Goal: Check status

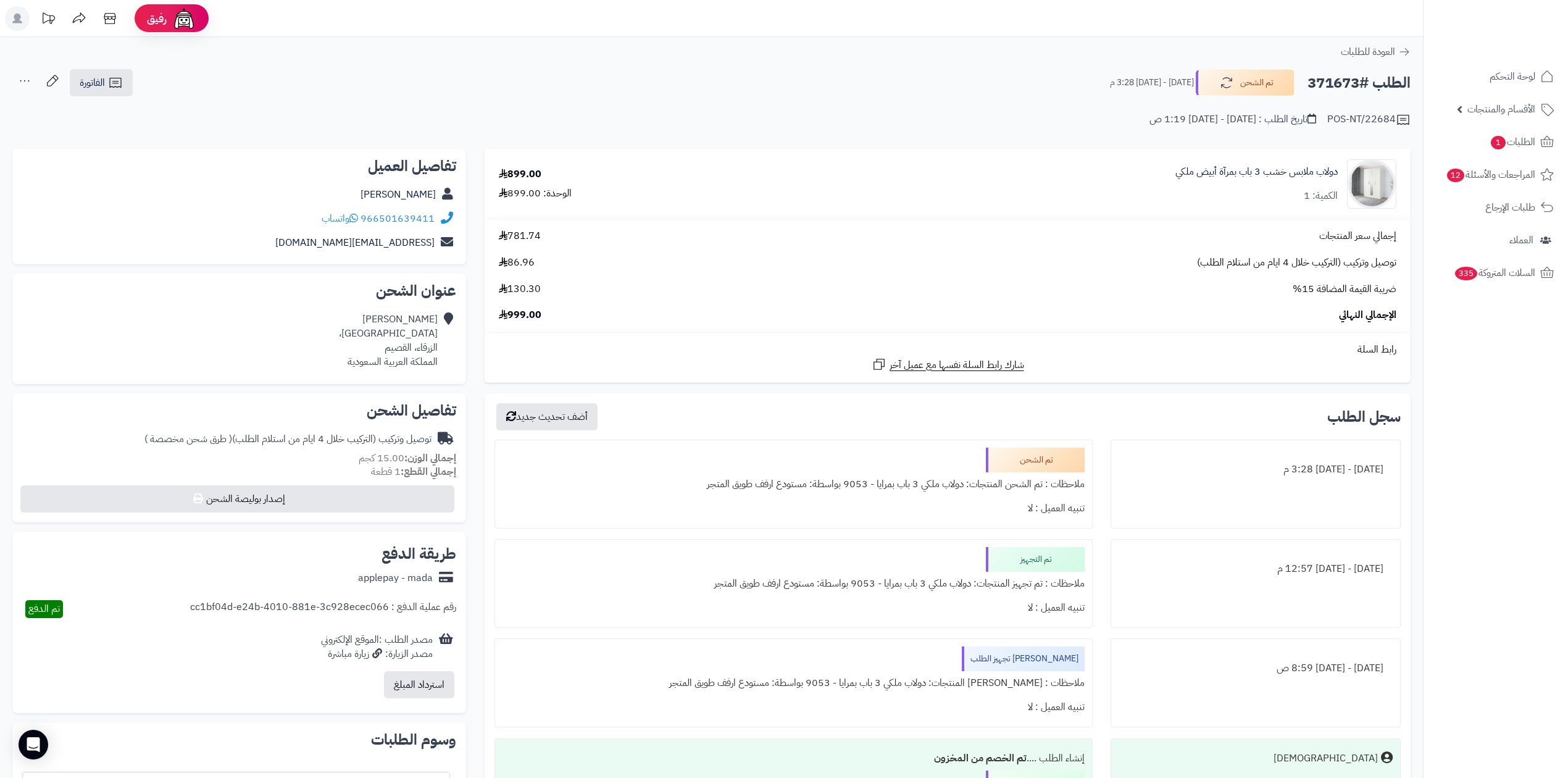
click at [1529, 132] on link "الطلبات 1" at bounding box center [1497, 142] width 130 height 29
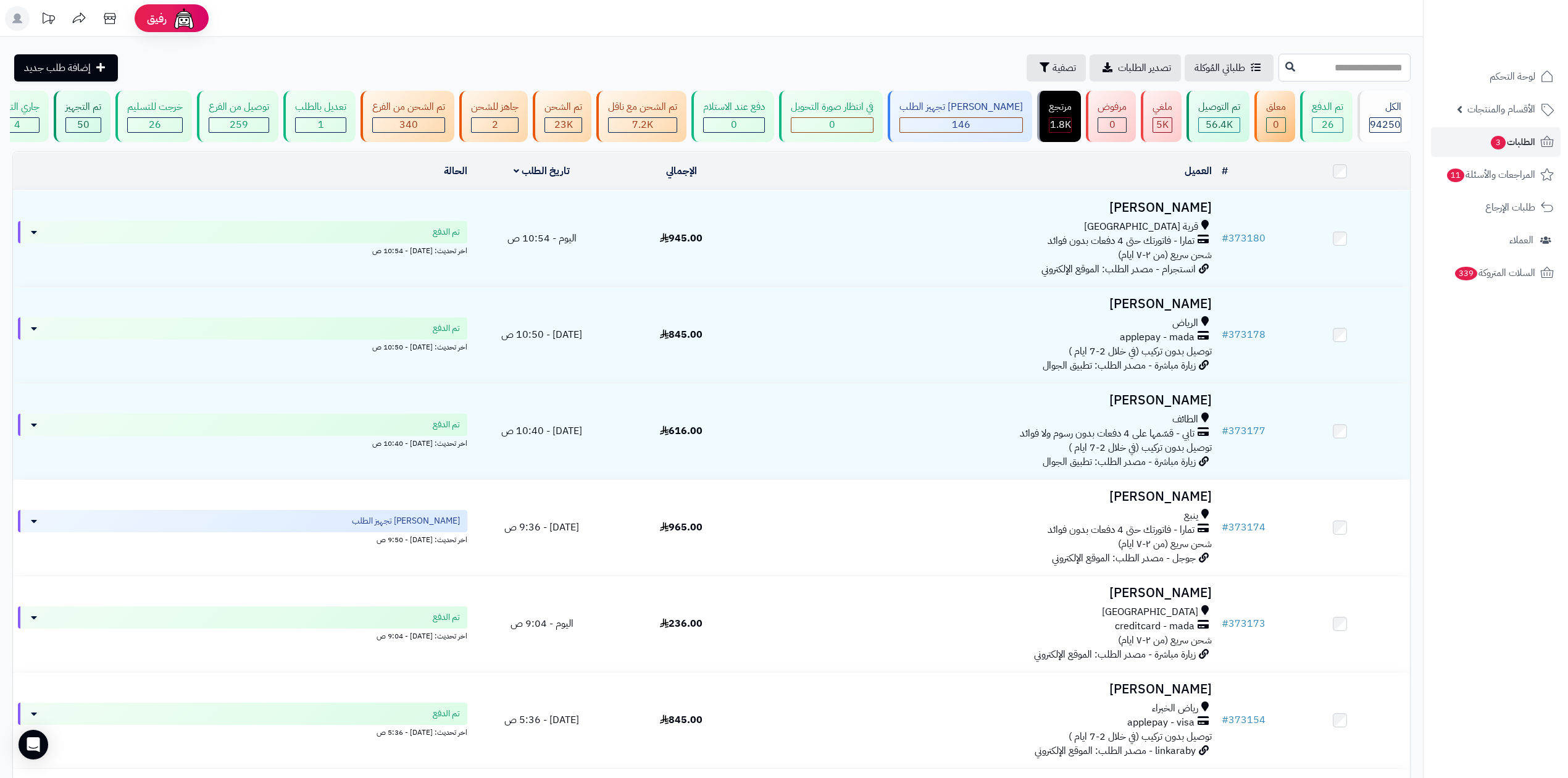
click at [1281, 63] on input "text" at bounding box center [1345, 68] width 132 height 27
paste input "******"
type input "******"
click at [1285, 63] on icon at bounding box center [1290, 66] width 10 height 10
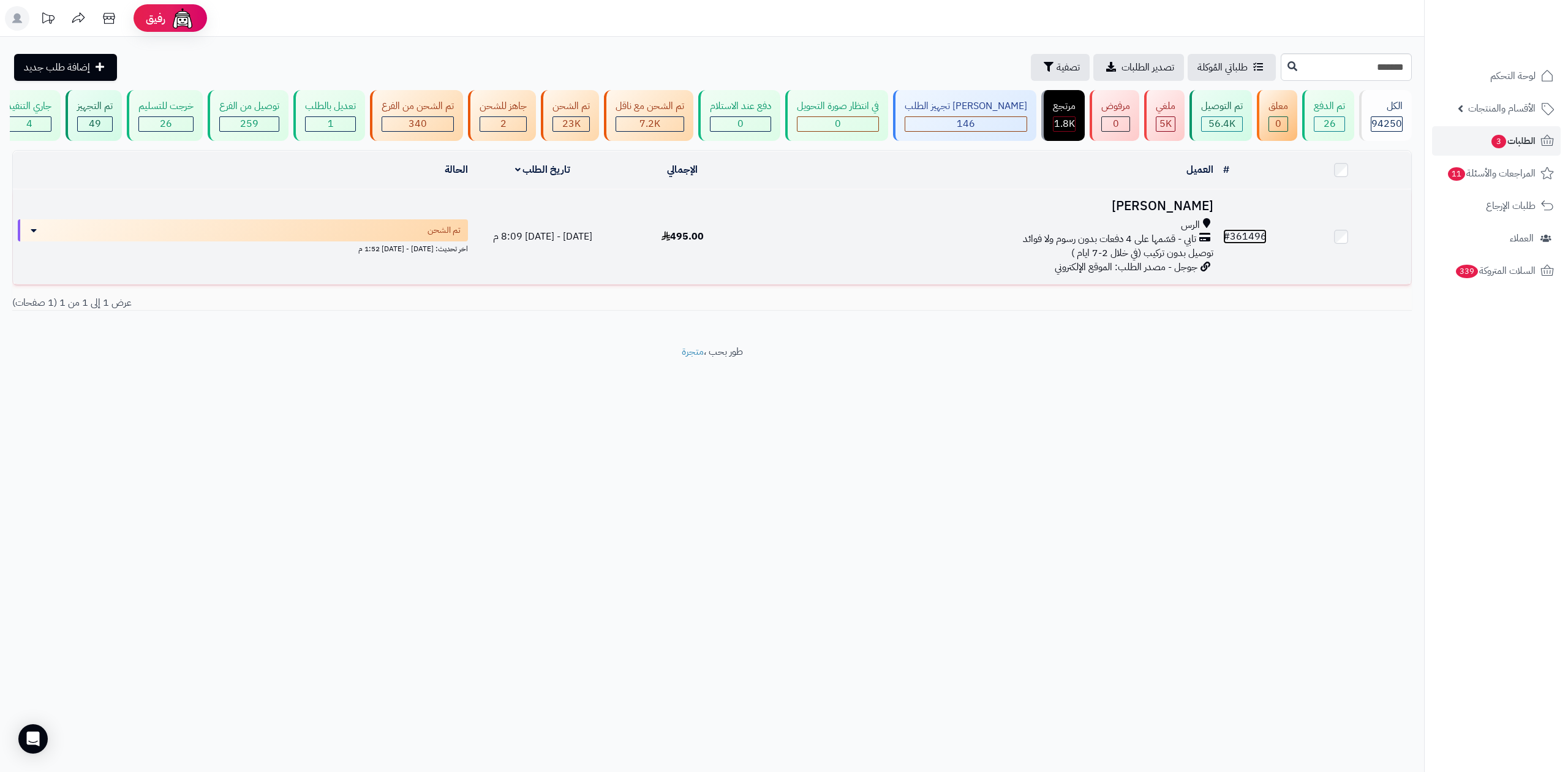
click at [1233, 232] on link "# 361496" at bounding box center [1245, 236] width 44 height 15
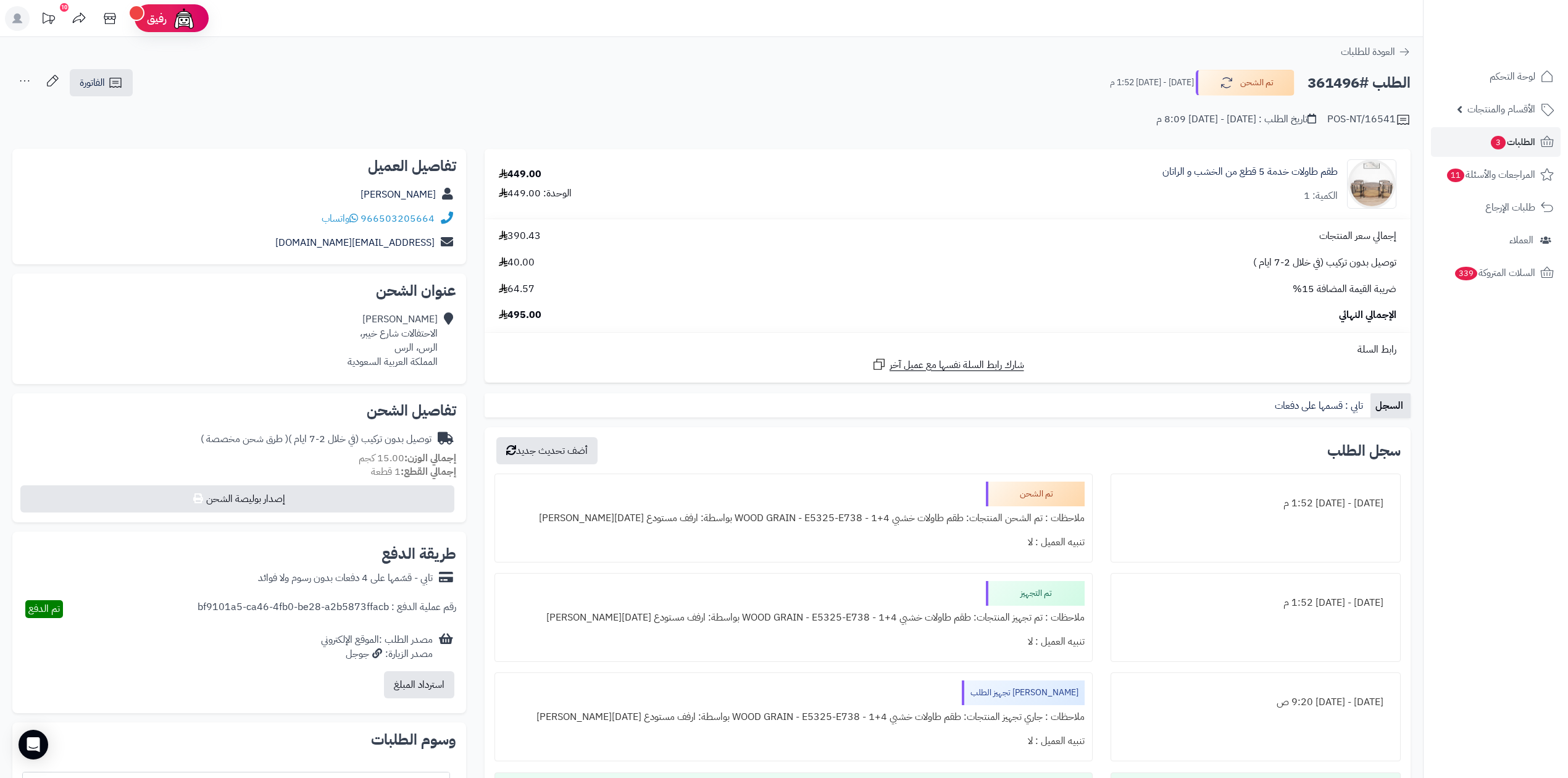
click at [1336, 78] on h2 "الطلب #361496" at bounding box center [1359, 83] width 103 height 26
copy h2 "361496"
drag, startPoint x: 381, startPoint y: 229, endPoint x: 432, endPoint y: 226, distance: 51.1
click at [432, 226] on div "966503205664 واتساب" at bounding box center [239, 219] width 434 height 24
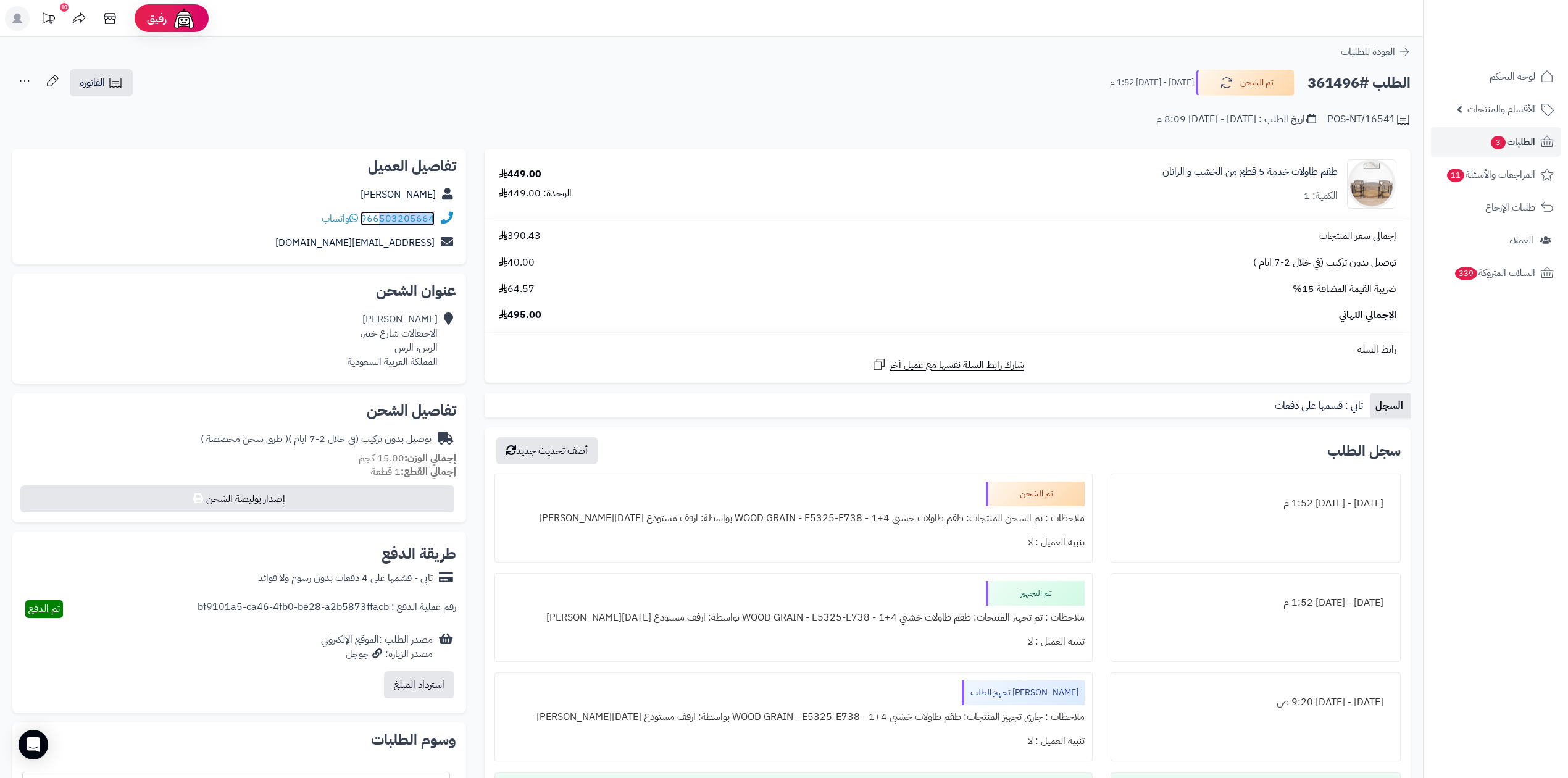
drag, startPoint x: 427, startPoint y: 208, endPoint x: 401, endPoint y: 220, distance: 28.6
copy link "503205664"
click at [1330, 77] on h2 "الطلب #361496" at bounding box center [1359, 83] width 103 height 26
copy h2 "361496"
